Goal: Find specific page/section: Find specific page/section

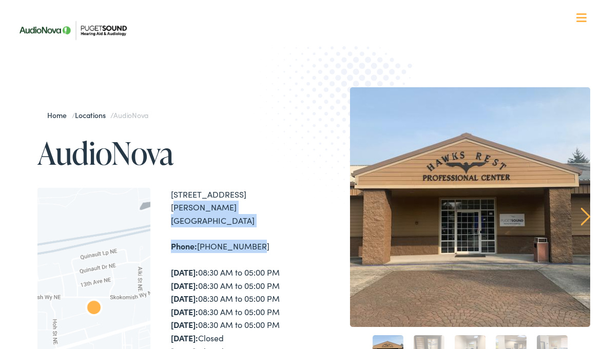
drag, startPoint x: 251, startPoint y: 230, endPoint x: 161, endPoint y: 192, distance: 97.1
click at [161, 192] on div "← Move left → Move right ↑ Move up ↓ Move down + Zoom in - Zoom out Home Jump l…" at bounding box center [168, 322] width 263 height 268
copy div "8830 Tallon Ln NE #D Lacey , WA 98516 Phone: 360-764-7195"
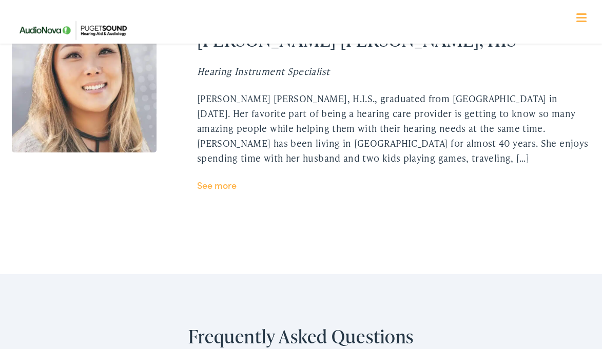
scroll to position [2114, 0]
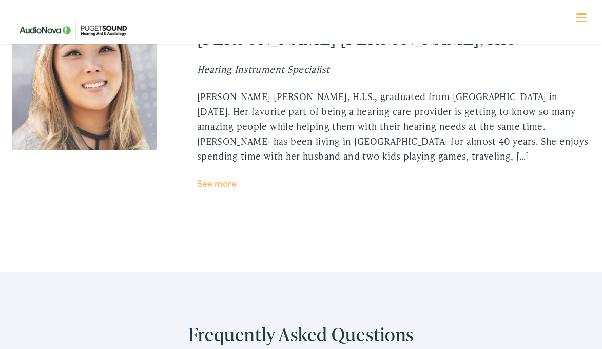
click at [221, 177] on link "See more" at bounding box center [217, 183] width 40 height 13
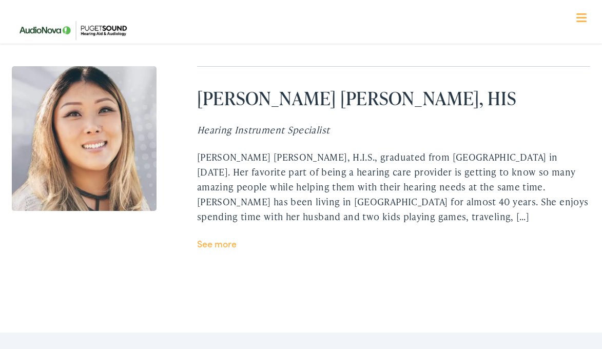
scroll to position [2047, 0]
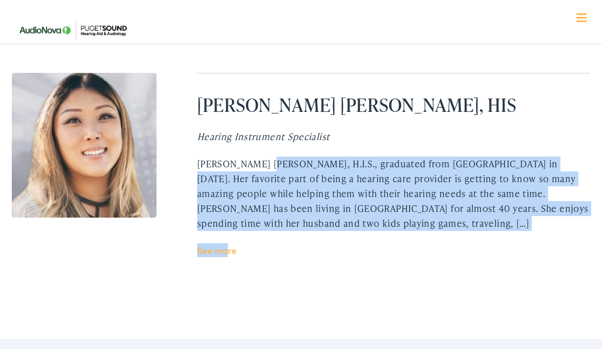
drag, startPoint x: 195, startPoint y: 151, endPoint x: 229, endPoint y: 235, distance: 90.5
click at [229, 235] on div "Myhre Manning-Kniestedt, HIS Hearing Instrument Specialist Myhre Manning-Kniest…" at bounding box center [301, 165] width 578 height 184
click at [231, 244] on link "See more" at bounding box center [217, 250] width 40 height 13
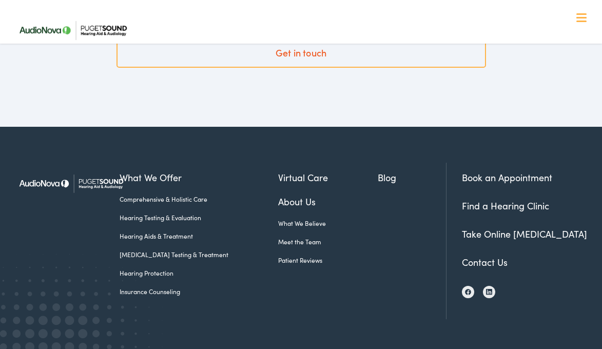
scroll to position [2698, 0]
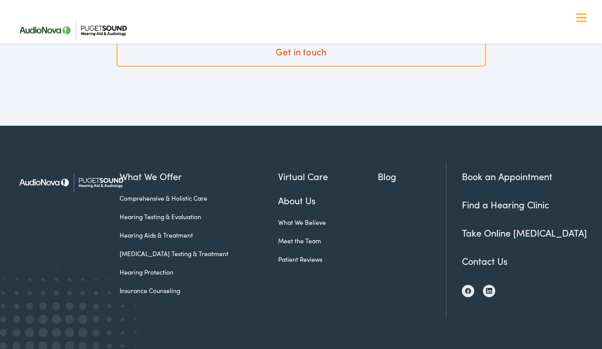
click at [482, 255] on link "Contact Us" at bounding box center [485, 261] width 46 height 13
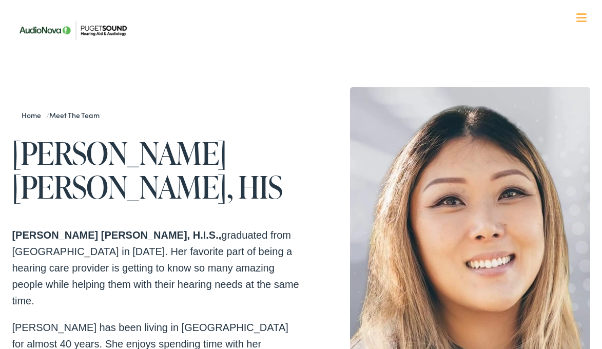
scroll to position [1, 0]
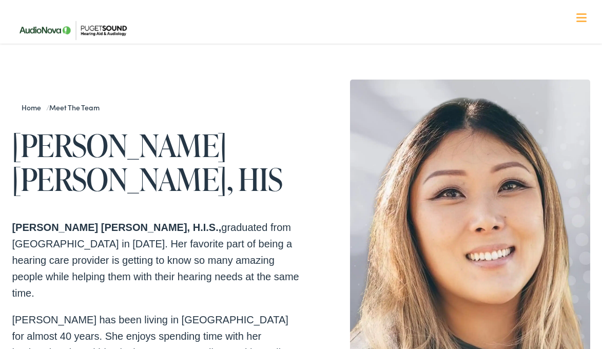
scroll to position [7, 0]
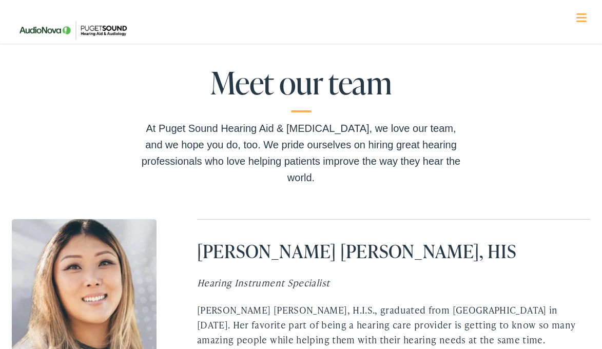
scroll to position [1889, 0]
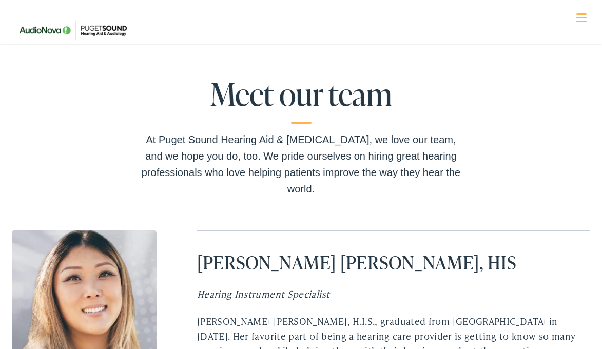
scroll to position [1889, 0]
